Goal: Information Seeking & Learning: Learn about a topic

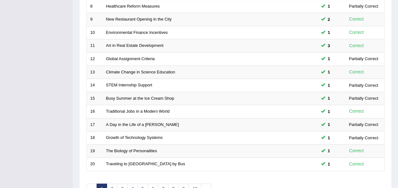
scroll to position [223, 0]
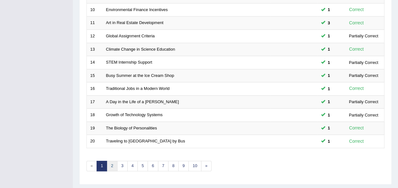
click at [111, 161] on link "2" at bounding box center [112, 166] width 10 height 10
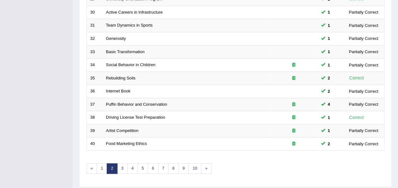
scroll to position [228, 0]
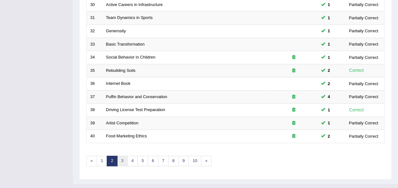
click at [121, 156] on link "3" at bounding box center [122, 161] width 10 height 10
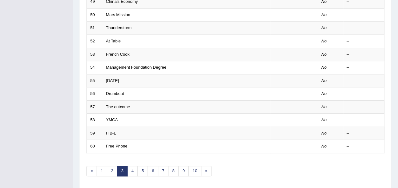
scroll to position [228, 0]
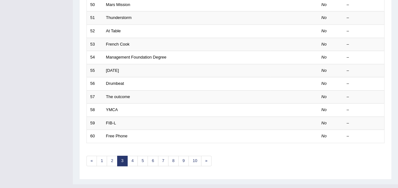
click at [134, 139] on div "Showing 41-60 of 382 items. # Title Exam Occurring Taken Last Result 41 Efficac…" at bounding box center [235, 5] width 298 height 337
click at [111, 156] on link "2" at bounding box center [112, 161] width 10 height 10
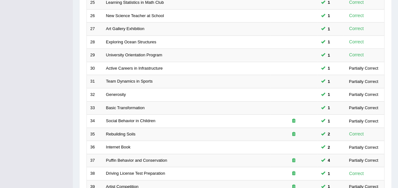
scroll to position [228, 0]
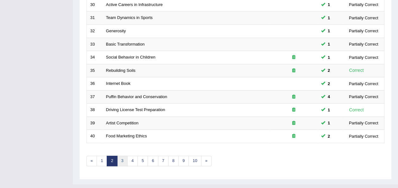
click at [119, 156] on link "3" at bounding box center [122, 161] width 10 height 10
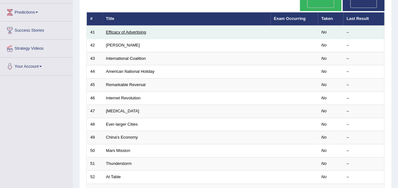
scroll to position [87, 0]
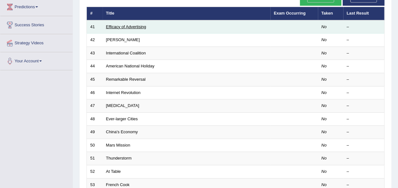
click at [129, 24] on link "Efficacy of Advertising" at bounding box center [126, 26] width 40 height 5
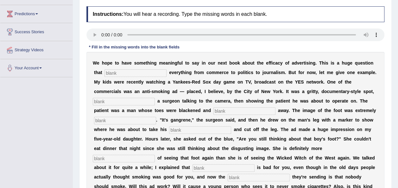
scroll to position [90, 0]
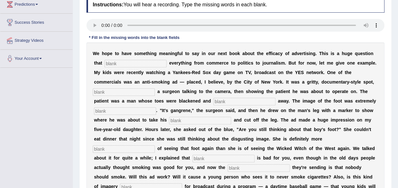
click at [115, 61] on input "text" at bounding box center [136, 64] width 62 height 8
click at [105, 66] on input "text" at bounding box center [136, 64] width 62 height 8
click at [105, 62] on input "text" at bounding box center [136, 64] width 62 height 8
type input "impacts"
click at [155, 88] on input "text" at bounding box center [124, 92] width 62 height 8
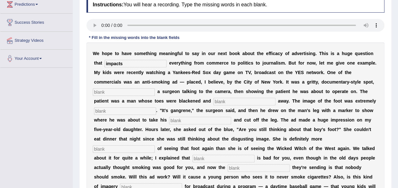
click at [155, 88] on input "text" at bounding box center [124, 92] width 62 height 8
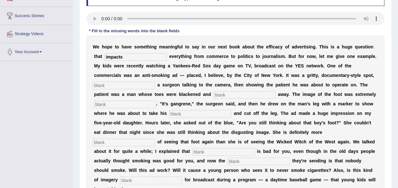
scroll to position [100, 0]
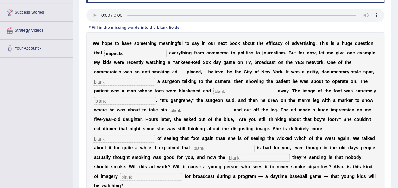
click at [155, 78] on input "text" at bounding box center [124, 82] width 62 height 8
click at [155, 78] on input "fu" at bounding box center [124, 82] width 62 height 8
type input "fe"
click at [155, 78] on input "fe" at bounding box center [124, 82] width 62 height 8
click at [214, 89] on input "text" at bounding box center [245, 92] width 62 height 8
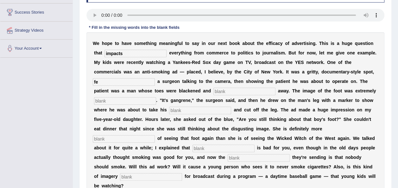
click at [214, 94] on input "text" at bounding box center [245, 92] width 62 height 8
type input "running"
click at [156, 97] on input "text" at bounding box center [125, 101] width 62 height 8
type input "dis"
click at [231, 107] on input "text" at bounding box center [200, 111] width 62 height 8
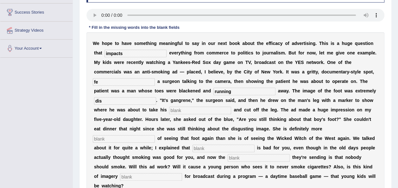
click at [231, 107] on input "text" at bounding box center [200, 111] width 62 height 8
type input "haxela"
click at [150, 135] on input "text" at bounding box center [124, 139] width 62 height 8
type input "scared"
click at [213, 145] on input "text" at bounding box center [224, 149] width 62 height 8
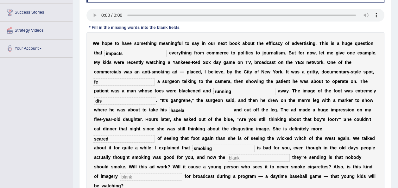
type input "smoking"
click at [229, 154] on input "text" at bounding box center [259, 158] width 62 height 8
type input "massage"
click at [120, 173] on input "text" at bounding box center [151, 177] width 62 height 8
type input "improprate"
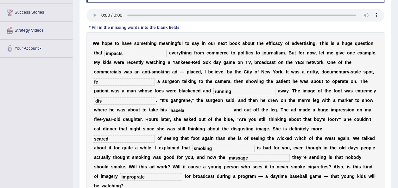
click at [228, 154] on input "massage" at bounding box center [259, 158] width 62 height 8
type input "message"
click at [155, 78] on input "fe" at bounding box center [124, 82] width 62 height 8
type input "featuring"
click at [156, 97] on input "dis" at bounding box center [125, 101] width 62 height 8
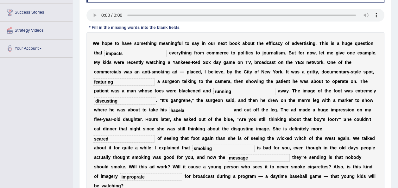
scroll to position [144, 0]
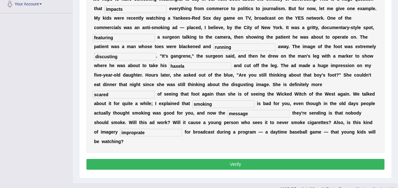
type input "discusting"
click at [293, 159] on button "Verify" at bounding box center [235, 164] width 298 height 11
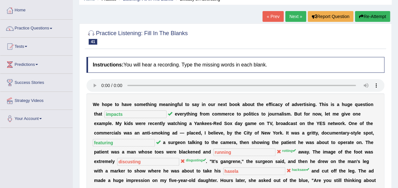
scroll to position [25, 0]
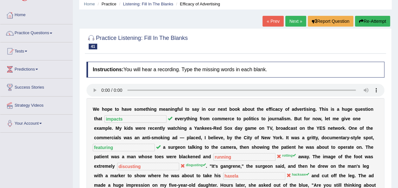
click at [371, 25] on button "Re-Attempt" at bounding box center [372, 21] width 35 height 11
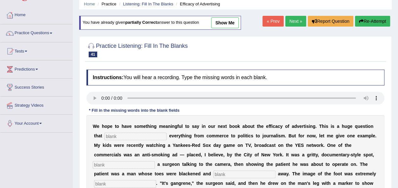
scroll to position [62, 0]
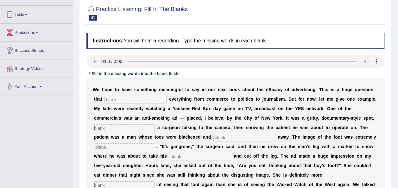
click at [105, 99] on input "text" at bounding box center [136, 100] width 62 height 8
type input "impacts"
click at [155, 125] on input "text" at bounding box center [124, 129] width 62 height 8
type input "featuring"
click at [214, 136] on input "text" at bounding box center [245, 138] width 62 height 8
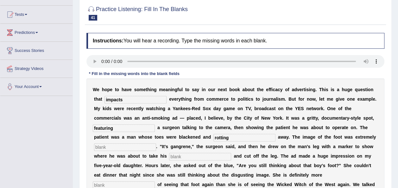
type input "rotting"
click at [156, 144] on input "text" at bounding box center [125, 148] width 62 height 8
type input "disthask"
click at [231, 153] on input "text" at bounding box center [200, 157] width 62 height 8
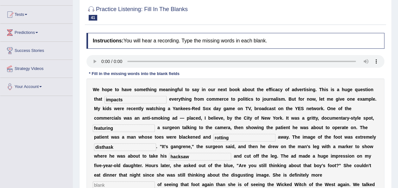
type input "hacksaw"
click at [134, 182] on input "text" at bounding box center [124, 186] width 62 height 8
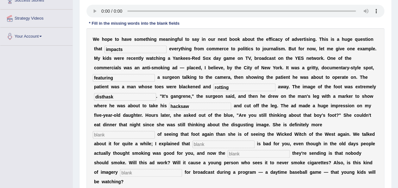
scroll to position [119, 0]
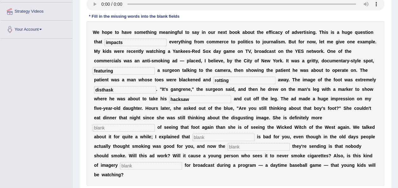
click at [135, 124] on input "text" at bounding box center [124, 128] width 62 height 8
type input "scared"
click at [207, 134] on input "text" at bounding box center [224, 138] width 62 height 8
type input "smoking"
click at [233, 143] on input "text" at bounding box center [259, 147] width 62 height 8
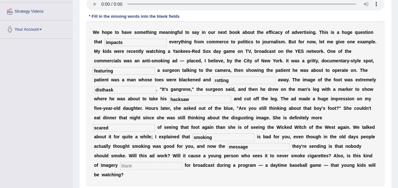
type input "message"
click at [125, 162] on input "text" at bounding box center [151, 166] width 62 height 8
type input "appropriate"
click at [156, 86] on input "disthask" at bounding box center [125, 90] width 62 height 8
type input "disgusting"
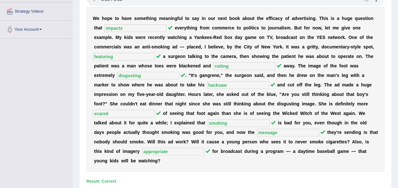
scroll to position [0, 0]
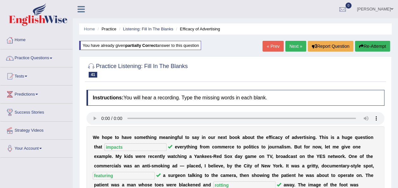
click at [52, 58] on span at bounding box center [51, 58] width 3 height 1
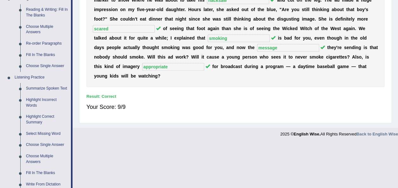
scroll to position [205, 0]
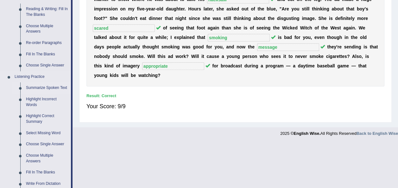
click at [38, 88] on link "Summarize Spoken Text" at bounding box center [47, 87] width 48 height 11
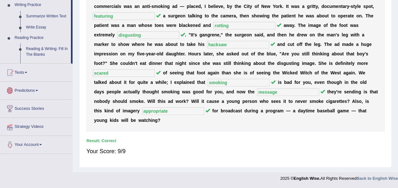
scroll to position [262, 0]
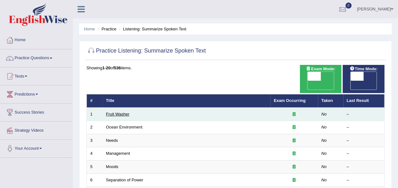
click at [113, 112] on link "Fruit Washer" at bounding box center [117, 114] width 23 height 5
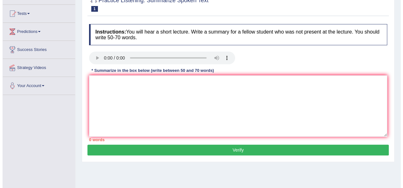
scroll to position [69, 0]
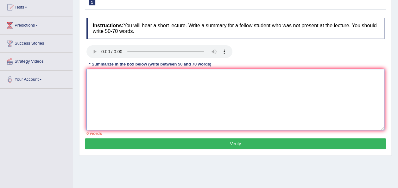
click at [107, 76] on textarea at bounding box center [235, 99] width 298 height 61
click at [119, 85] on textarea at bounding box center [235, 99] width 298 height 61
type textarea "t"
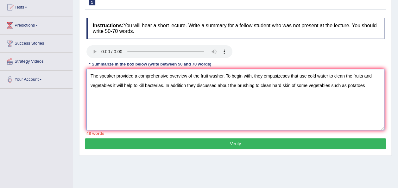
click at [367, 84] on textarea "The speaker provided a comprehensive overview of the fruit washer. To begin wit…" at bounding box center [235, 99] width 298 height 61
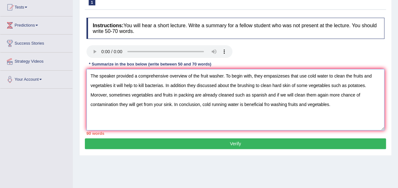
click at [264, 103] on textarea "The speaker provided a comprehensive overview of the fruit washer. To begin wit…" at bounding box center [235, 99] width 298 height 61
drag, startPoint x: 266, startPoint y: 95, endPoint x: 112, endPoint y: 98, distance: 154.3
click at [112, 98] on textarea "The speaker provided a comprehensive overview of the fruit washer. To begin wit…" at bounding box center [235, 99] width 298 height 61
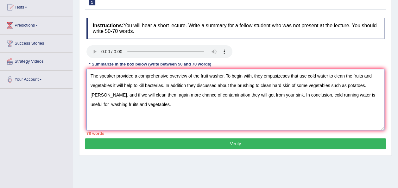
click at [157, 94] on textarea "The speaker provided a comprehensive overview of the fruit washer. To begin wit…" at bounding box center [235, 99] width 298 height 61
click at [115, 94] on textarea "The speaker provided a comprehensive overview of the fruit washer. To begin wit…" at bounding box center [235, 99] width 298 height 61
drag, startPoint x: 173, startPoint y: 94, endPoint x: 163, endPoint y: 96, distance: 9.7
click at [163, 96] on textarea "The speaker provided a comprehensive overview of the fruit washer. To begin wit…" at bounding box center [235, 99] width 298 height 61
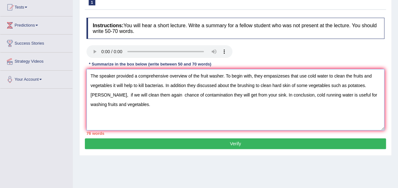
click at [163, 96] on textarea "The speaker provided a comprehensive overview of the fruit washer. To begin wit…" at bounding box center [235, 99] width 298 height 61
click at [169, 96] on textarea "The speaker provided a comprehensive overview of the fruit washer. To begin wit…" at bounding box center [235, 99] width 298 height 61
click at [117, 106] on textarea "The speaker provided a comprehensive overview of the fruit washer. To begin wit…" at bounding box center [235, 99] width 298 height 61
click at [116, 83] on textarea "The speaker provided a comprehensive overview of the fruit washer. To begin wit…" at bounding box center [235, 99] width 298 height 61
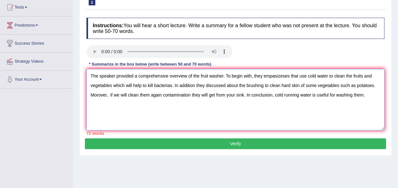
click at [195, 84] on textarea "The speaker provided a comprehensive overview of the fruit washer. To begin wit…" at bounding box center [235, 99] width 298 height 61
click at [161, 95] on textarea "The speaker provided a comprehensive overview of the fruit washer. To begin wit…" at bounding box center [235, 99] width 298 height 61
drag, startPoint x: 235, startPoint y: 95, endPoint x: 117, endPoint y: 101, distance: 117.7
click at [117, 101] on textarea "The speaker provided a comprehensive overview of the fruit washer. To begin wit…" at bounding box center [235, 99] width 298 height 61
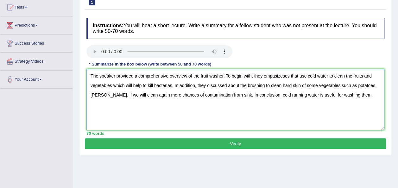
type textarea "The speaker provided a comprehensive overview of the fruit washer. To begin wit…"
click at [271, 145] on button "Verify" at bounding box center [235, 143] width 301 height 11
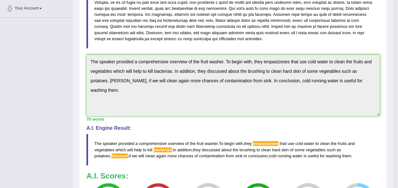
scroll to position [185, 0]
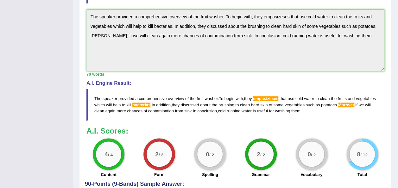
drag, startPoint x: 400, startPoint y: 50, endPoint x: 404, endPoint y: 139, distance: 89.4
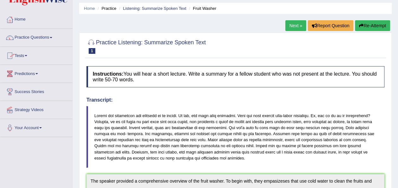
click at [290, 23] on link "Next »" at bounding box center [295, 25] width 21 height 11
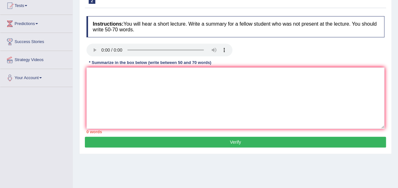
scroll to position [79, 0]
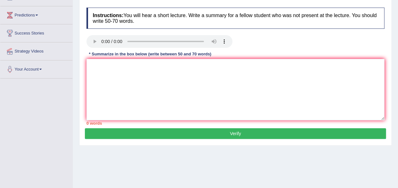
click at [245, 159] on div "Home Practice Listening: Summarize Spoken Text Ocean Environment « Prev Next » …" at bounding box center [235, 79] width 325 height 317
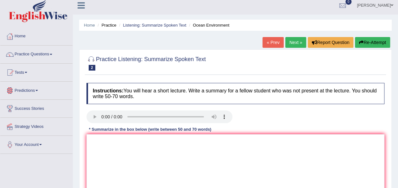
scroll to position [0, 0]
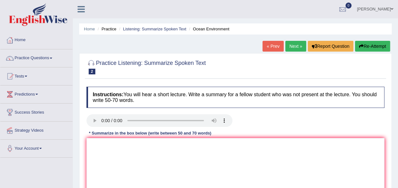
click at [298, 46] on link "Next »" at bounding box center [295, 46] width 21 height 11
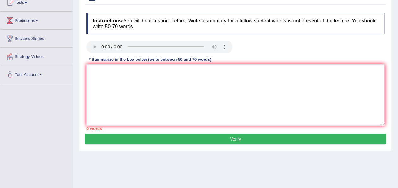
scroll to position [75, 0]
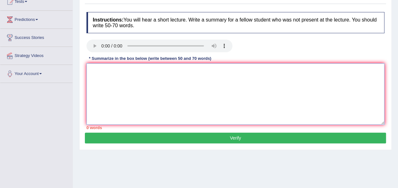
click at [99, 73] on textarea at bounding box center [235, 93] width 298 height 61
type textarea "t"
click at [136, 70] on textarea "The speaker provides acomprehensize" at bounding box center [235, 93] width 298 height 61
click at [183, 72] on textarea "The speaker provides a comprehensize" at bounding box center [235, 93] width 298 height 61
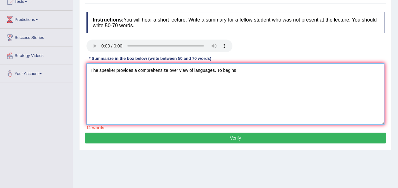
click at [165, 69] on textarea "The speaker provides a comprehensize over view of languages. To begins" at bounding box center [235, 93] width 298 height 61
click at [177, 69] on textarea "The speaker provides a comprehensive over view of languages. To begins" at bounding box center [235, 93] width 298 height 61
click at [238, 72] on textarea "The speaker provides a comprehensive overview of languages. To begins" at bounding box center [235, 93] width 298 height 61
click at [281, 69] on textarea "The speaker provides a comprehensive overview of languages. To begin with, they…" at bounding box center [235, 93] width 298 height 61
click at [304, 70] on textarea "The speaker provides a comprehensive overview of languages. To begin with, they…" at bounding box center [235, 93] width 298 height 61
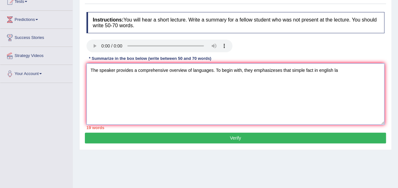
click at [321, 69] on textarea "The speaker provides a comprehensive overview of languages. To begin with, they…" at bounding box center [235, 93] width 298 height 61
click at [340, 67] on textarea "The speaker provides a comprehensive overview of languages. To begin with, they…" at bounding box center [235, 93] width 298 height 61
click at [317, 70] on textarea "The speaker provides a comprehensive overview of languages. To begin with, they…" at bounding box center [235, 93] width 298 height 61
click at [363, 70] on textarea "The speaker provides a comprehensive overview of languages. To begin with, they…" at bounding box center [235, 93] width 298 height 61
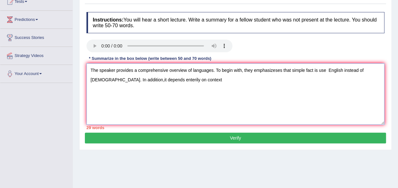
click at [165, 78] on textarea "The speaker provides a comprehensive overview of languages. To begin with, they…" at bounding box center [235, 93] width 298 height 61
click at [205, 78] on textarea "The speaker provides a comprehensive overview of languages. To begin with, they…" at bounding box center [235, 93] width 298 height 61
click at [172, 80] on textarea "The speaker provides a comprehensive overview of languages. To begin with, they…" at bounding box center [235, 93] width 298 height 61
click at [192, 78] on textarea "The speaker provides a comprehensive overview of languages. To begin with, they…" at bounding box center [235, 93] width 298 height 61
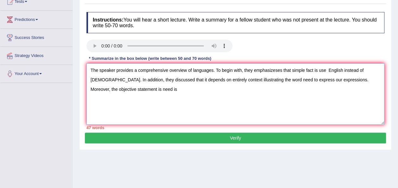
click at [134, 88] on textarea "The speaker provides a comprehensive overview of languages. To begin with, they…" at bounding box center [235, 93] width 298 height 61
click at [156, 88] on textarea "The speaker provides a comprehensive overview of languages. To begin with, they…" at bounding box center [235, 93] width 298 height 61
click at [168, 91] on textarea "The speaker provides a comprehensive overview of languages. To begin with, they…" at bounding box center [235, 93] width 298 height 61
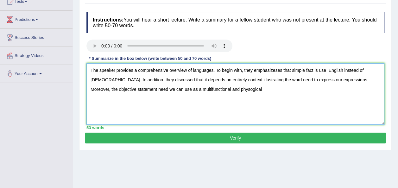
click at [225, 89] on textarea "The speaker provides a comprehensive overview of languages. To begin with, they…" at bounding box center [235, 93] width 298 height 61
click at [240, 91] on textarea "The speaker provides a comprehensive overview of languages. To begin with, they…" at bounding box center [235, 93] width 298 height 61
click at [278, 87] on textarea "The speaker provides a comprehensive overview of languages. To begin with, they…" at bounding box center [235, 93] width 298 height 61
click at [279, 88] on textarea "The speaker provides a comprehensive overview of languages. To begin with, they…" at bounding box center [235, 93] width 298 height 61
type textarea "The speaker provides a comprehensive overview of languages. To begin with, they…"
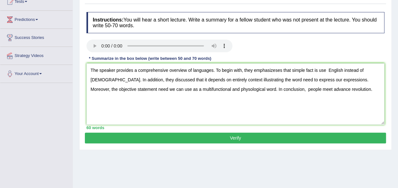
click at [184, 135] on button "Verify" at bounding box center [235, 138] width 301 height 11
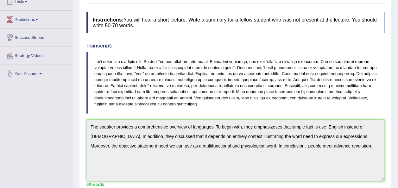
drag, startPoint x: 402, startPoint y: 101, endPoint x: 401, endPoint y: 105, distance: 3.8
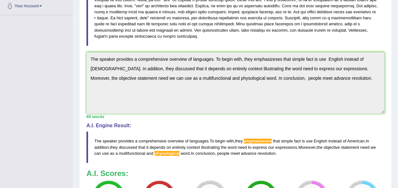
scroll to position [0, 0]
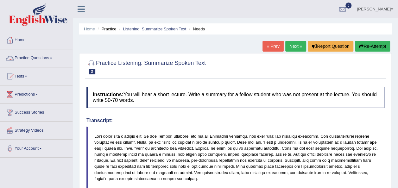
click at [53, 56] on link "Practice Questions" at bounding box center [36, 57] width 72 height 16
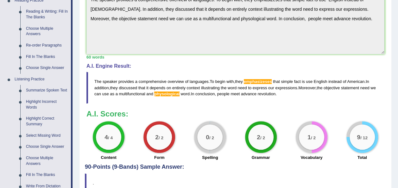
scroll to position [208, 0]
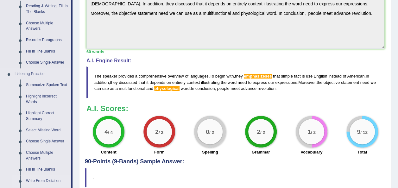
click at [48, 183] on link "Write From Dictation" at bounding box center [47, 181] width 48 height 11
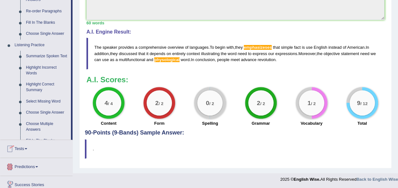
scroll to position [307, 0]
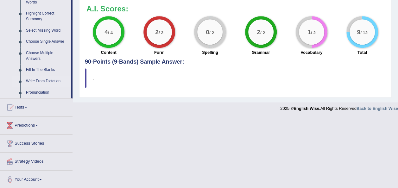
click at [44, 82] on link "Write From Dictation" at bounding box center [47, 81] width 48 height 11
click at [44, 80] on link "Write From Dictation" at bounding box center [47, 81] width 48 height 11
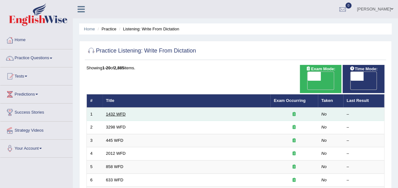
click at [113, 112] on link "1432 WFD" at bounding box center [116, 114] width 20 height 5
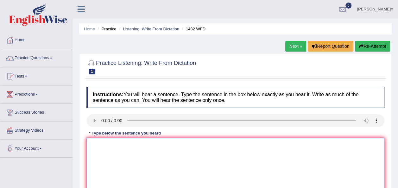
click at [101, 152] on textarea at bounding box center [235, 168] width 298 height 61
click at [133, 144] on textarea "More physical activity is beneficial for your health." at bounding box center [235, 168] width 298 height 61
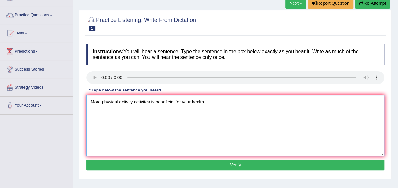
scroll to position [43, 0]
type textarea "More physical activity activites is beneficial for your health."
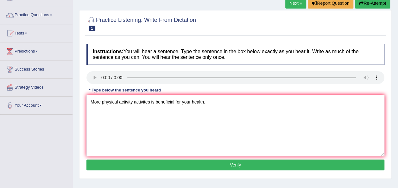
click at [174, 169] on button "Verify" at bounding box center [235, 165] width 298 height 11
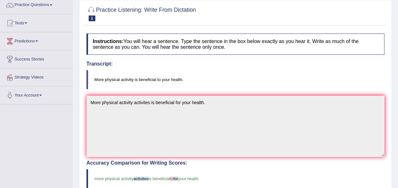
scroll to position [14, 0]
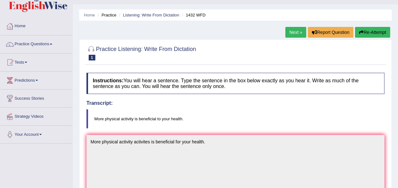
click at [301, 33] on link "Next »" at bounding box center [295, 32] width 21 height 11
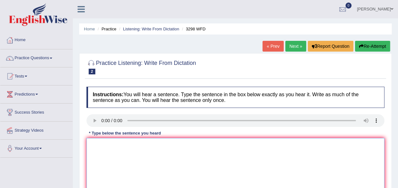
click at [99, 152] on textarea at bounding box center [235, 168] width 298 height 61
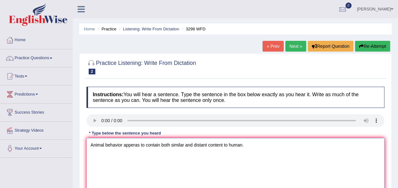
click at [224, 144] on textarea "Animal behavior apperas to contain both similar and distant content to human." at bounding box center [235, 168] width 298 height 61
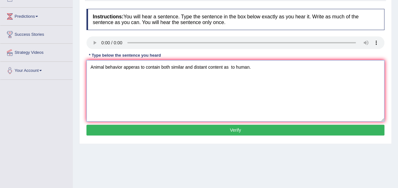
scroll to position [84, 0]
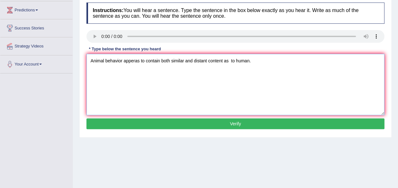
type textarea "Animal behavior apperas to contain both similar and distant content as to human."
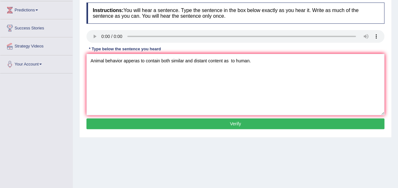
click at [255, 121] on button "Verify" at bounding box center [235, 123] width 298 height 11
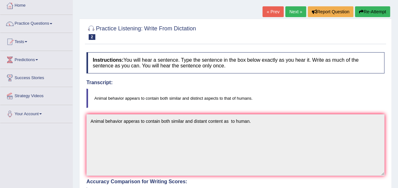
scroll to position [31, 0]
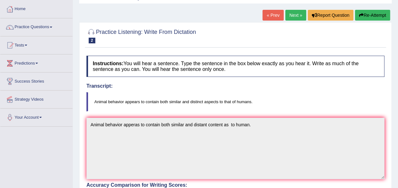
click at [298, 19] on link "Next »" at bounding box center [295, 15] width 21 height 11
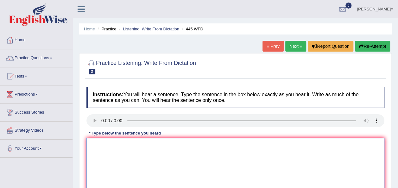
click at [106, 152] on textarea at bounding box center [235, 168] width 298 height 61
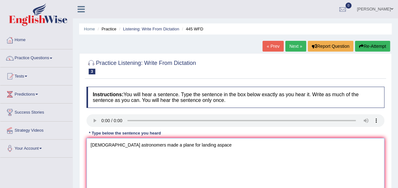
click at [188, 146] on textarea "[DEMOGRAPHIC_DATA] astronomers made a plane for landing aspace" at bounding box center [235, 168] width 298 height 61
click at [208, 146] on textarea "[DEMOGRAPHIC_DATA] astronomers made a plane for landing a space" at bounding box center [235, 168] width 298 height 61
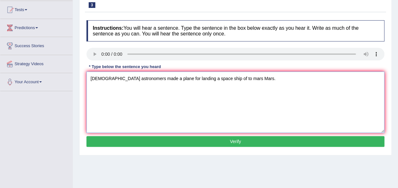
scroll to position [67, 0]
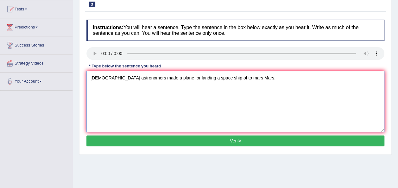
type textarea "[DEMOGRAPHIC_DATA] astronomers made a plane for landing a space ship of to mars…"
click at [304, 150] on div "Instructions: You will hear a sentence. Type the sentence in the box below exac…" at bounding box center [235, 83] width 301 height 135
click at [286, 144] on button "Verify" at bounding box center [235, 141] width 298 height 11
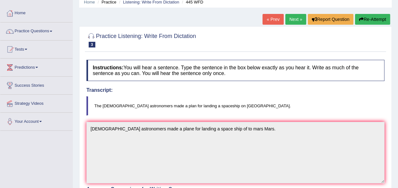
scroll to position [0, 0]
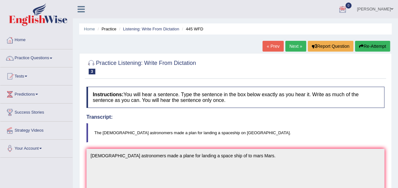
click at [237, 26] on ul "Home Practice Listening: Write From Dictation 445 WFD" at bounding box center [235, 28] width 313 height 11
